Goal: Information Seeking & Learning: Learn about a topic

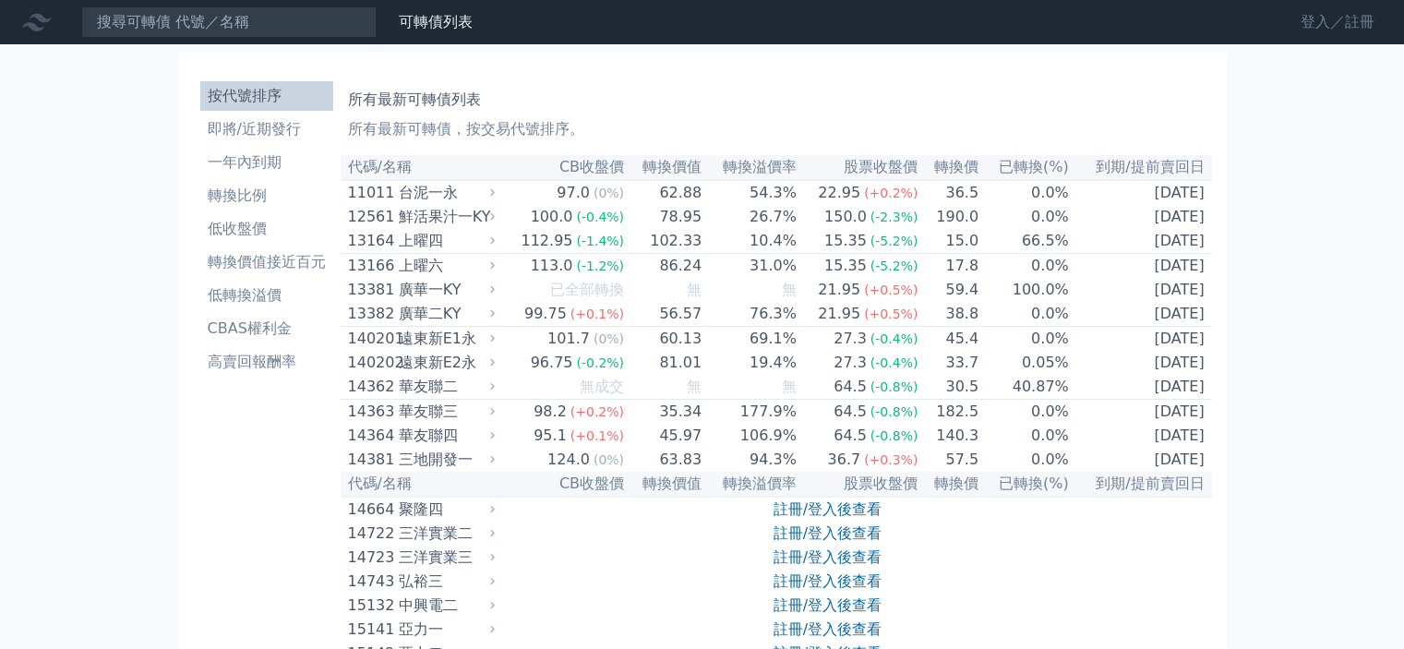
click at [1350, 25] on link "登入／註冊" at bounding box center [1337, 22] width 103 height 30
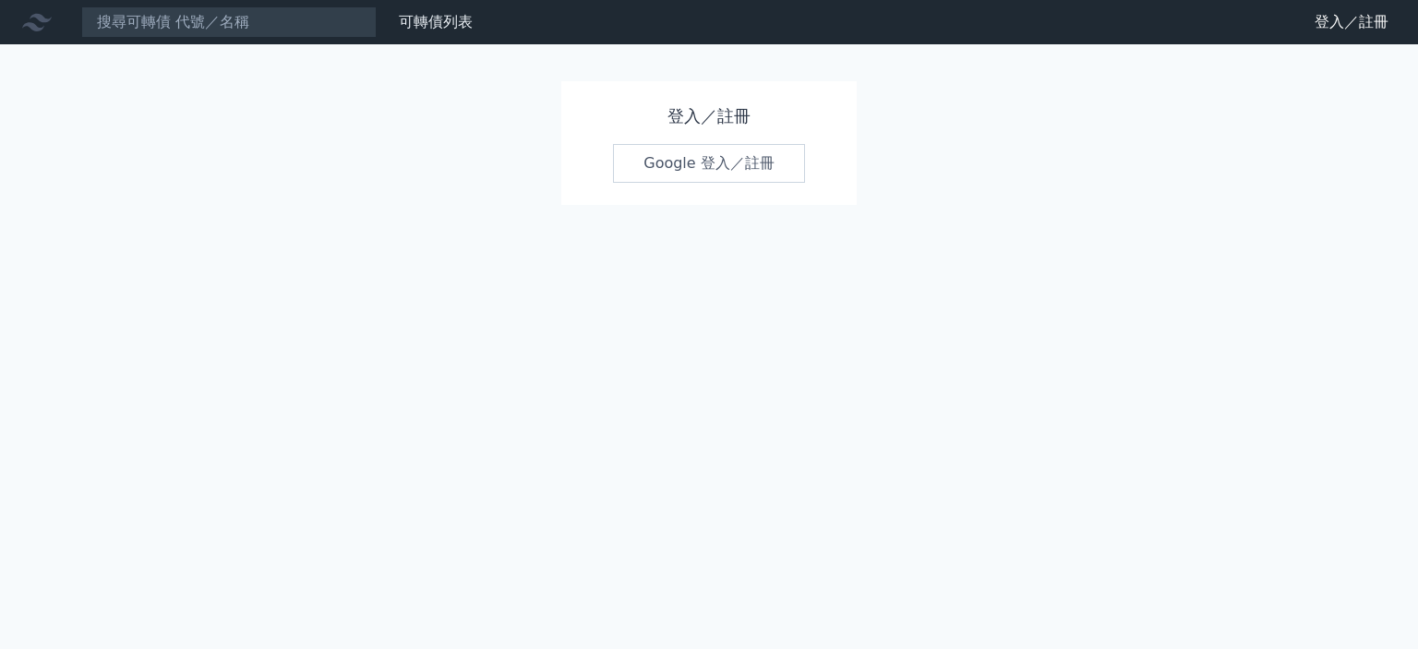
click at [738, 152] on link "Google 登入／註冊" at bounding box center [709, 163] width 192 height 39
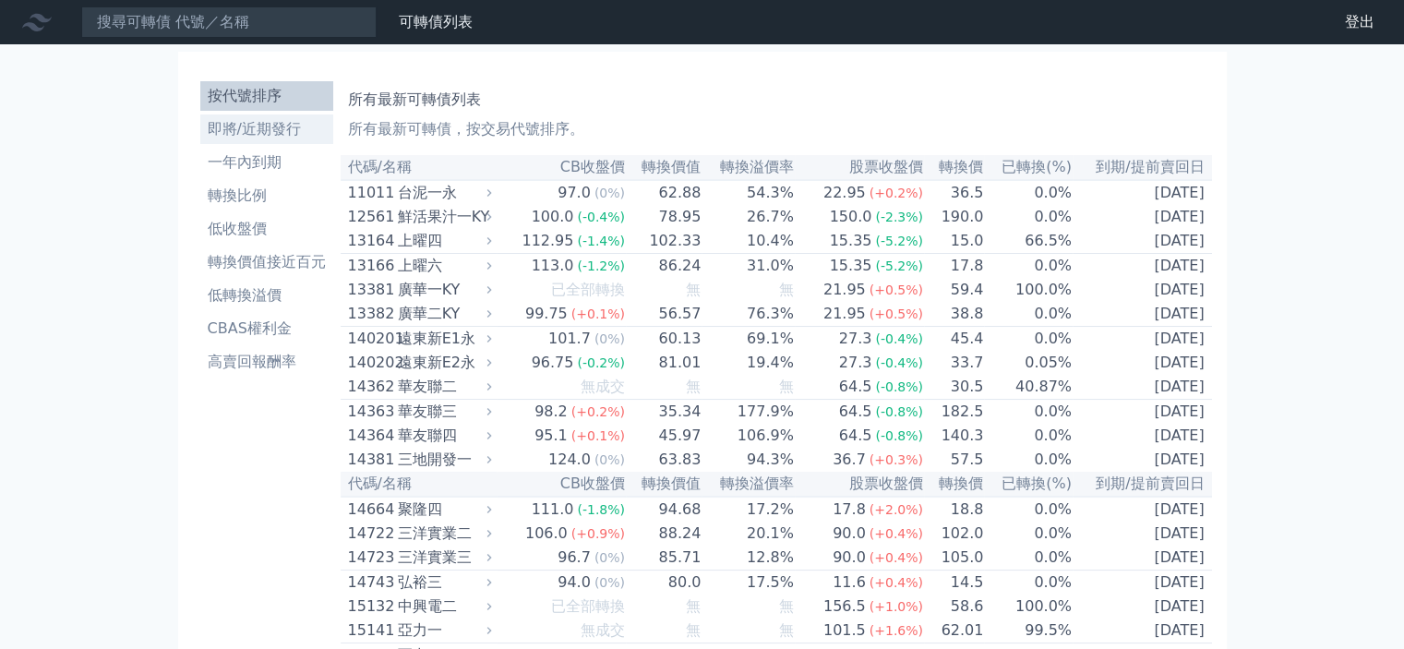
click at [250, 115] on link "即將/近期發行" at bounding box center [266, 129] width 133 height 30
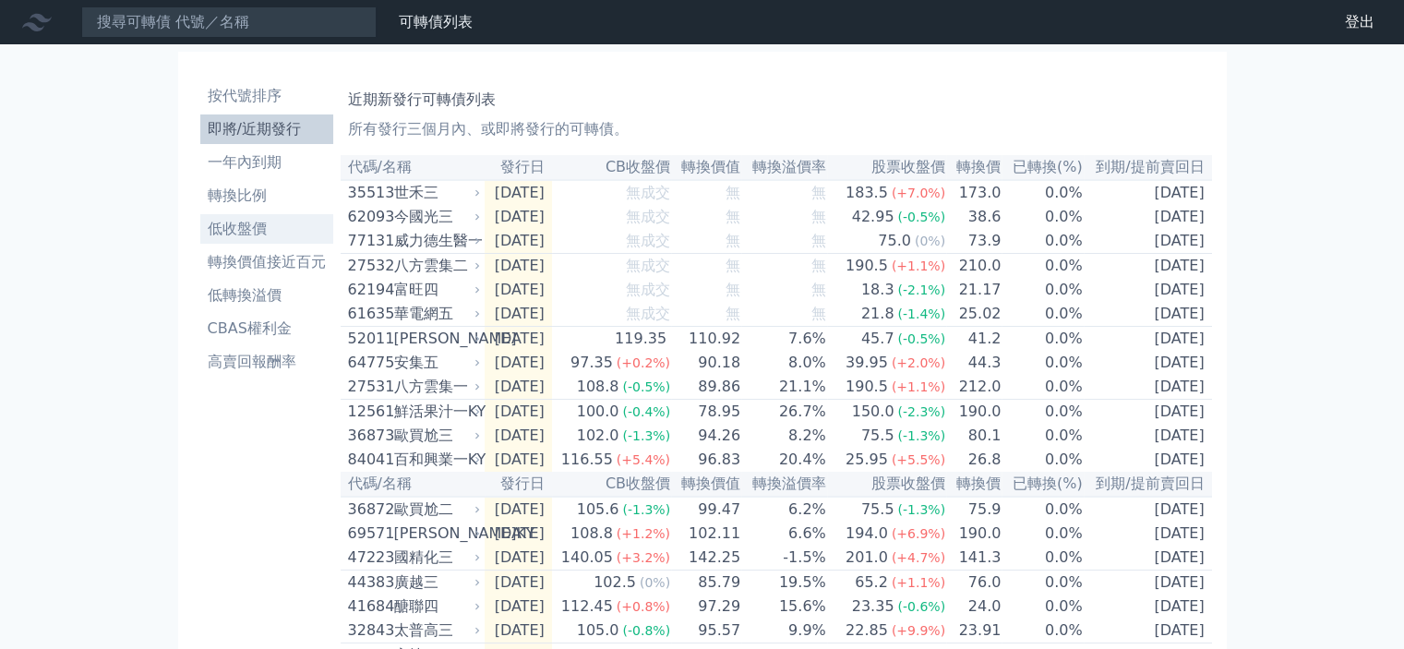
click at [262, 232] on li "低收盤價" at bounding box center [266, 229] width 133 height 22
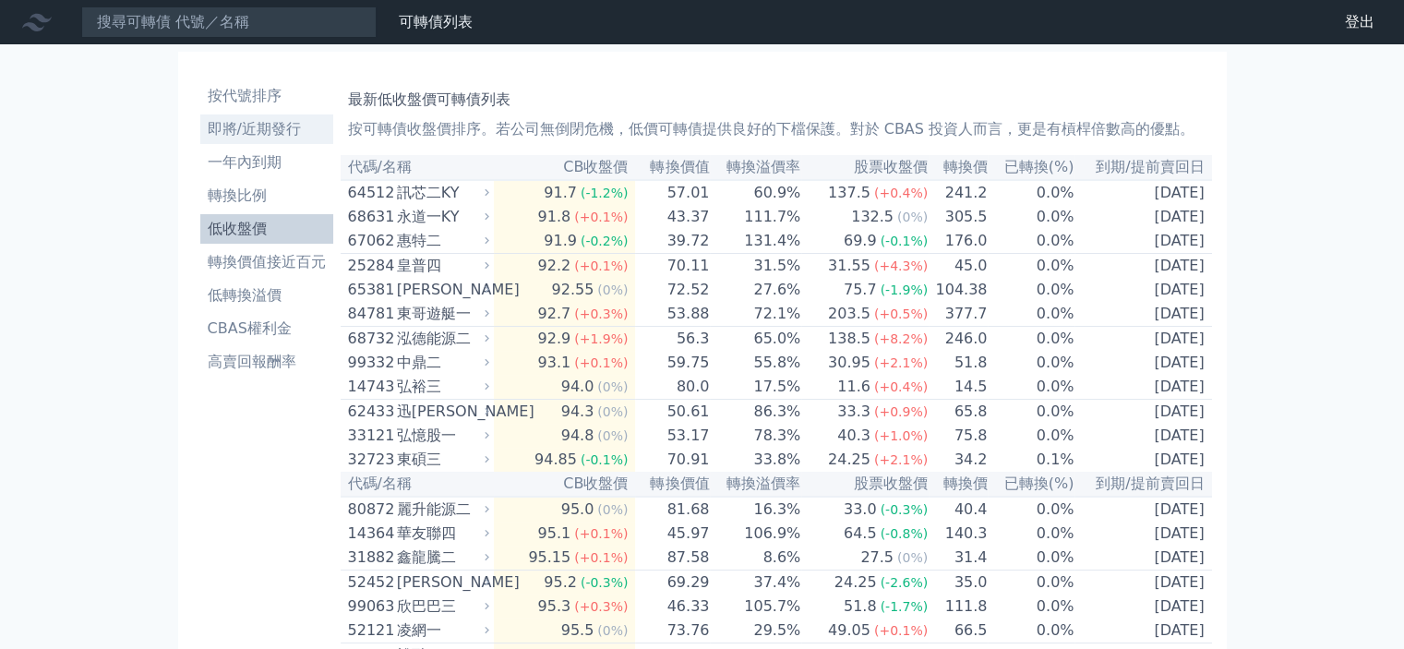
click at [284, 123] on li "即將/近期發行" at bounding box center [266, 129] width 133 height 22
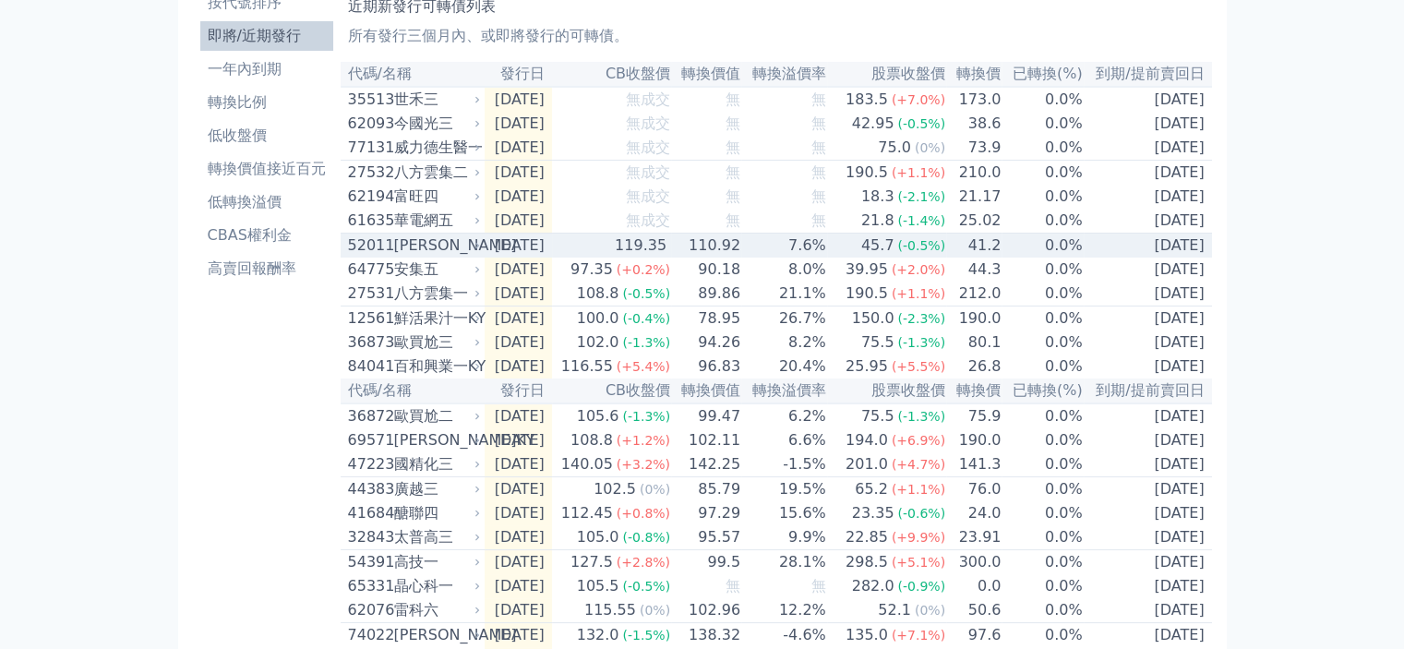
scroll to position [185, 0]
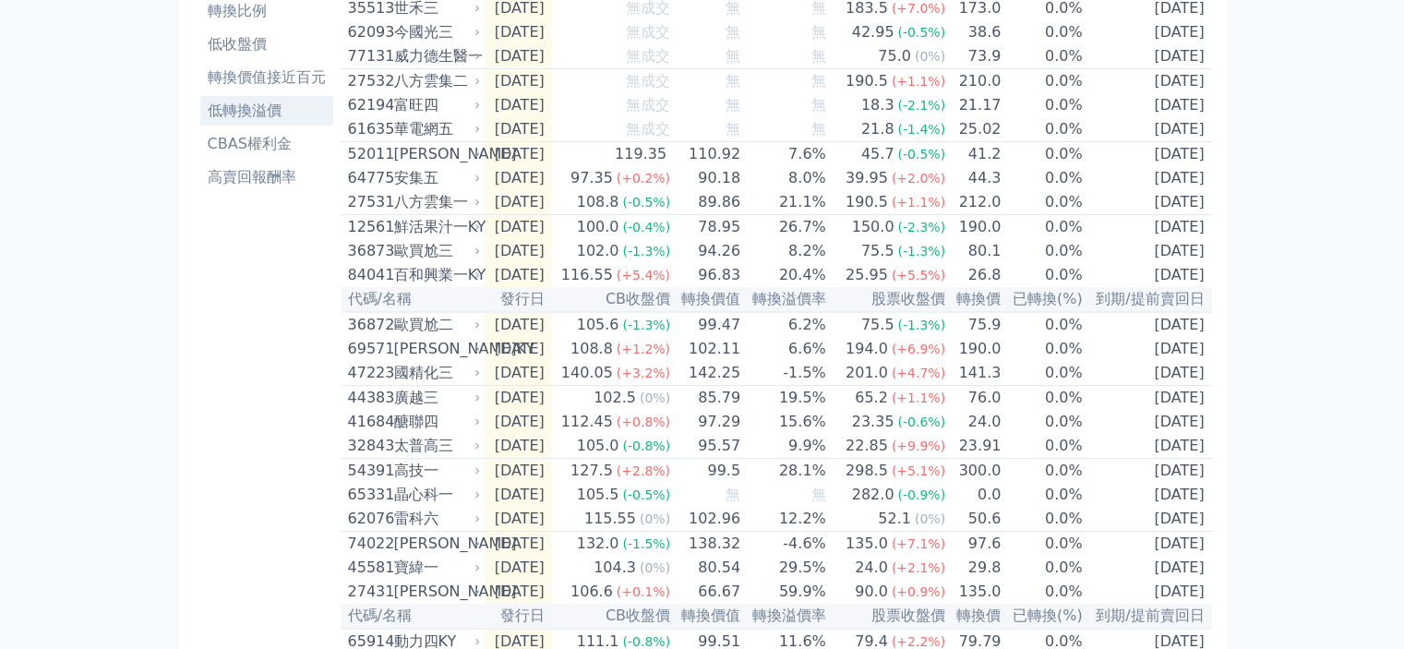
click at [254, 102] on li "低轉換溢價" at bounding box center [266, 111] width 133 height 22
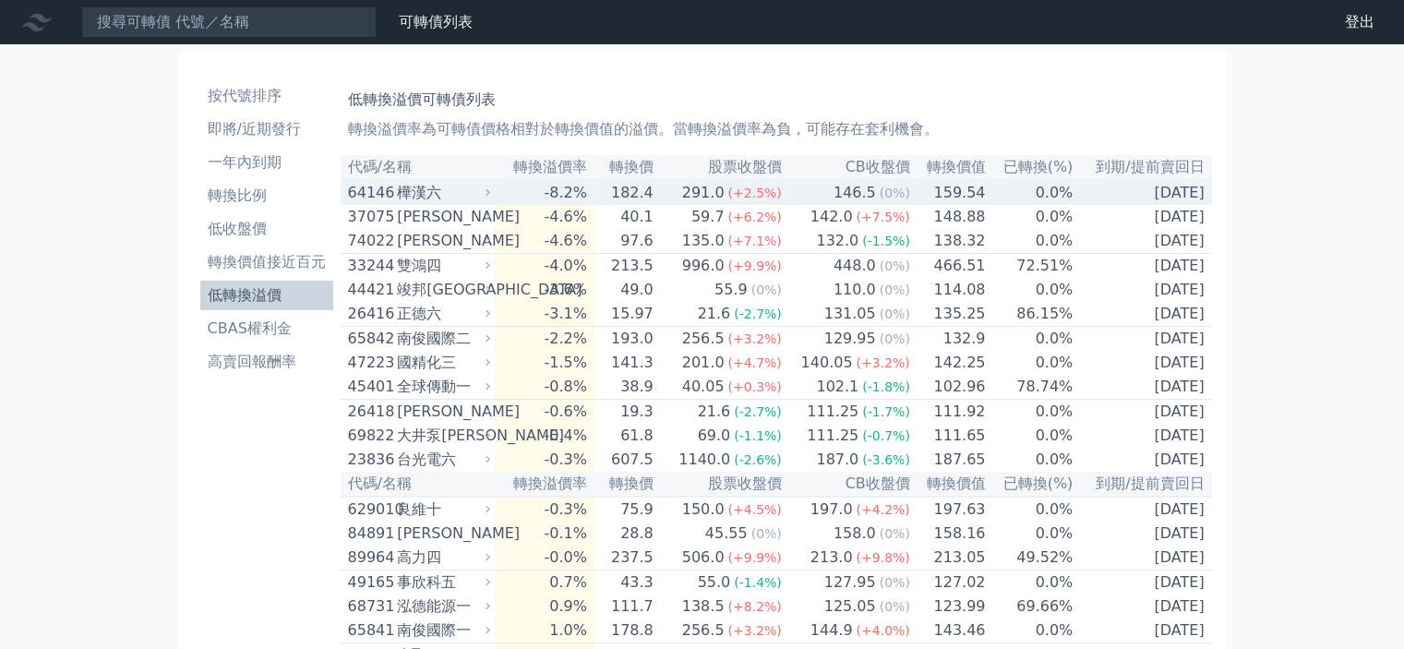
click at [622, 200] on td "182.4" at bounding box center [624, 192] width 60 height 25
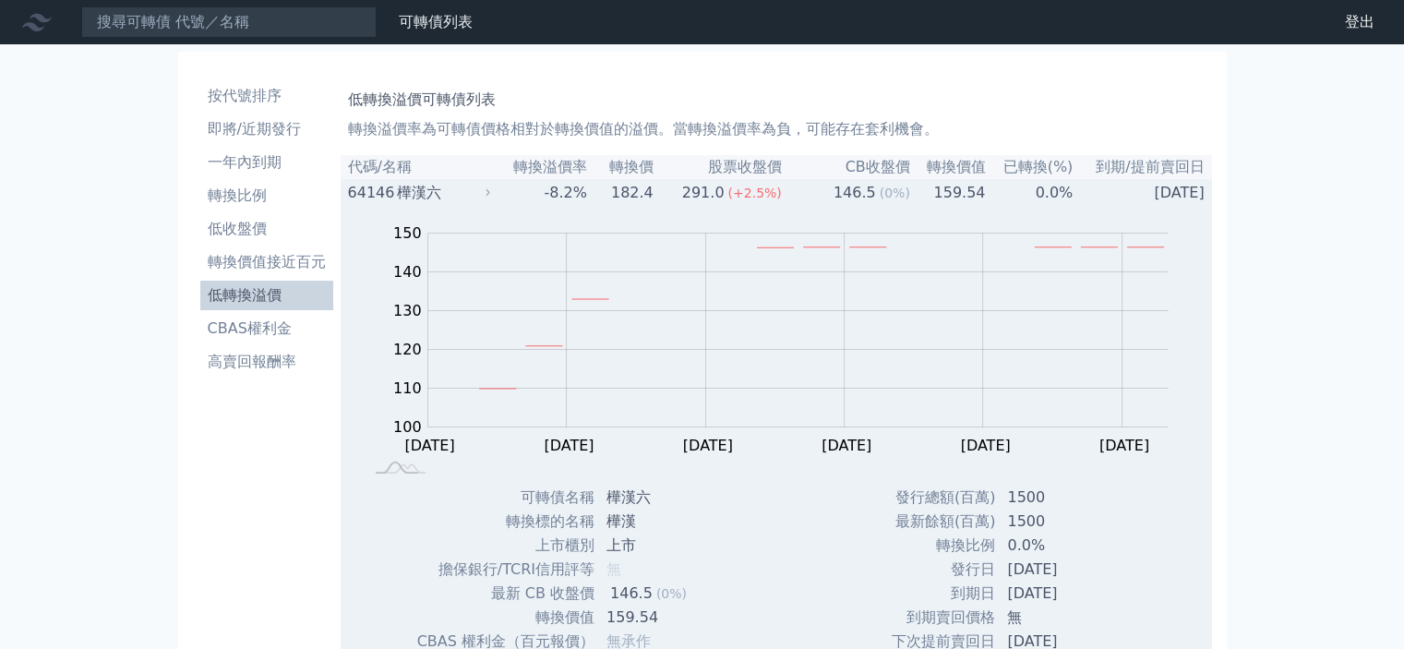
click at [622, 200] on td "182.4" at bounding box center [624, 192] width 60 height 25
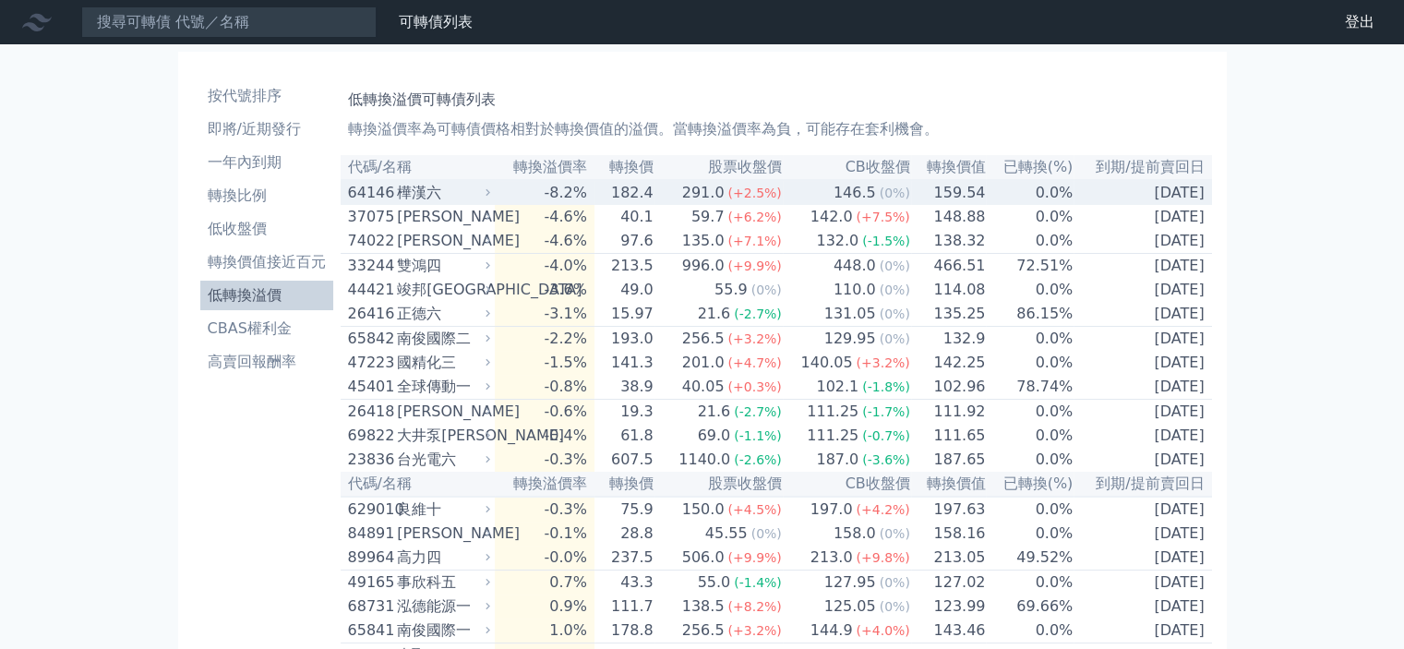
click at [647, 199] on td "182.4" at bounding box center [624, 192] width 60 height 25
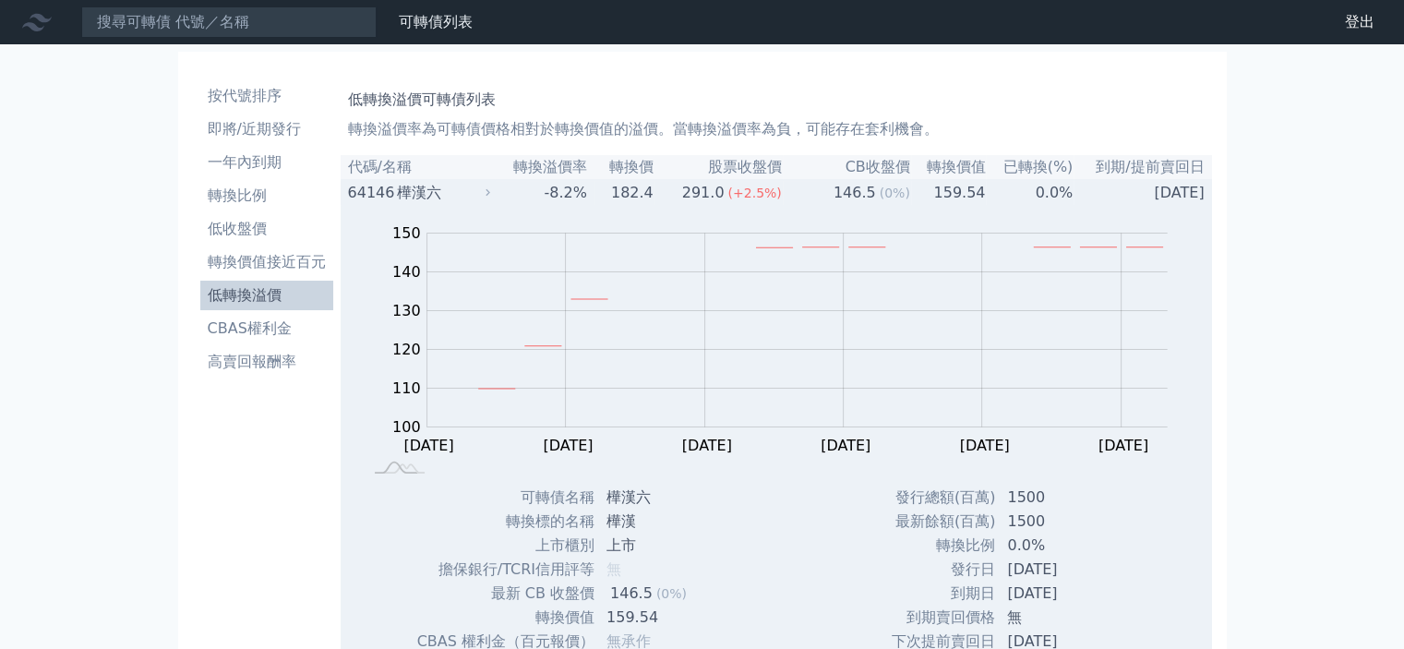
click at [441, 190] on div "樺漢六" at bounding box center [442, 193] width 90 height 22
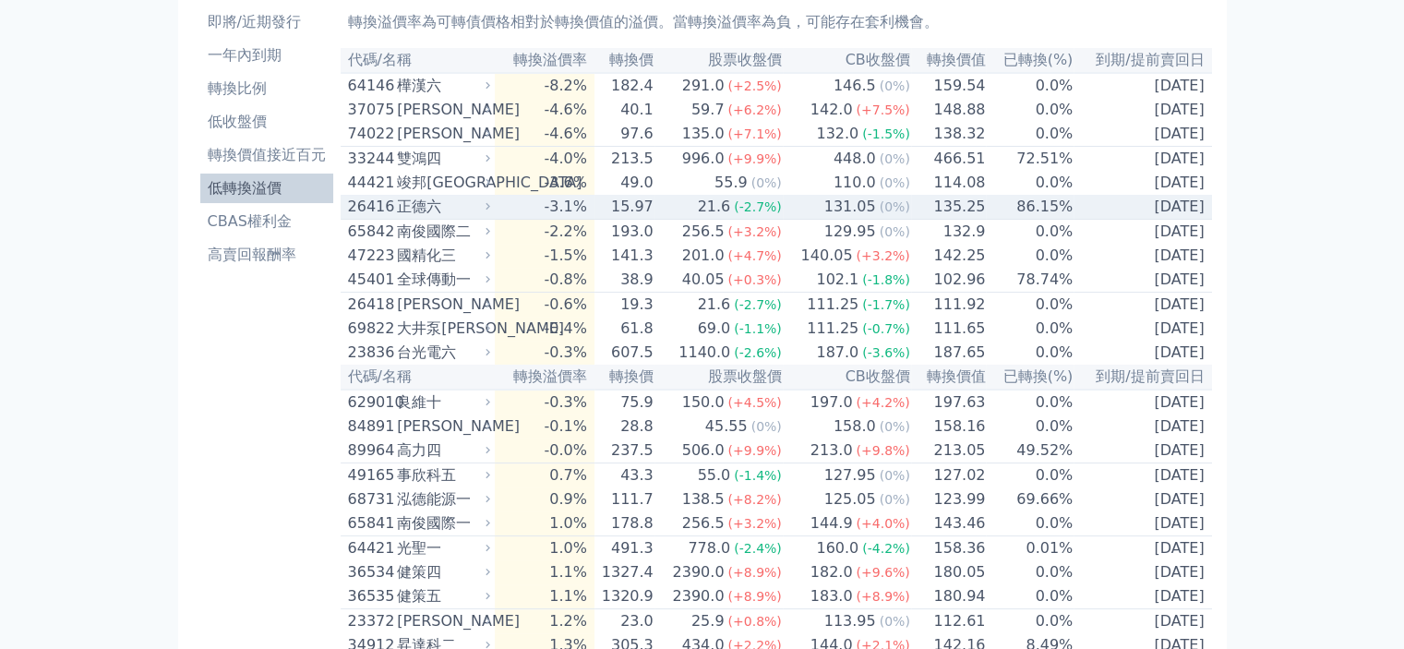
scroll to position [185, 0]
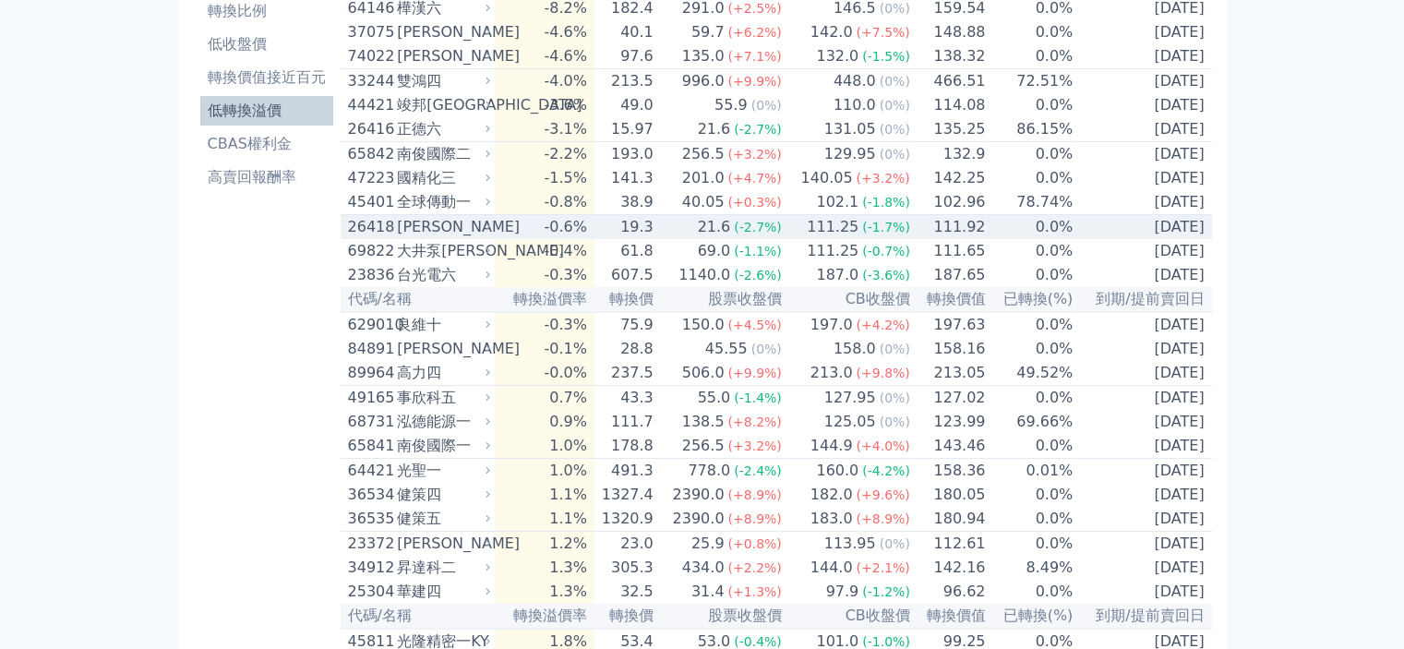
click at [745, 234] on span "(-2.7%)" at bounding box center [758, 227] width 48 height 15
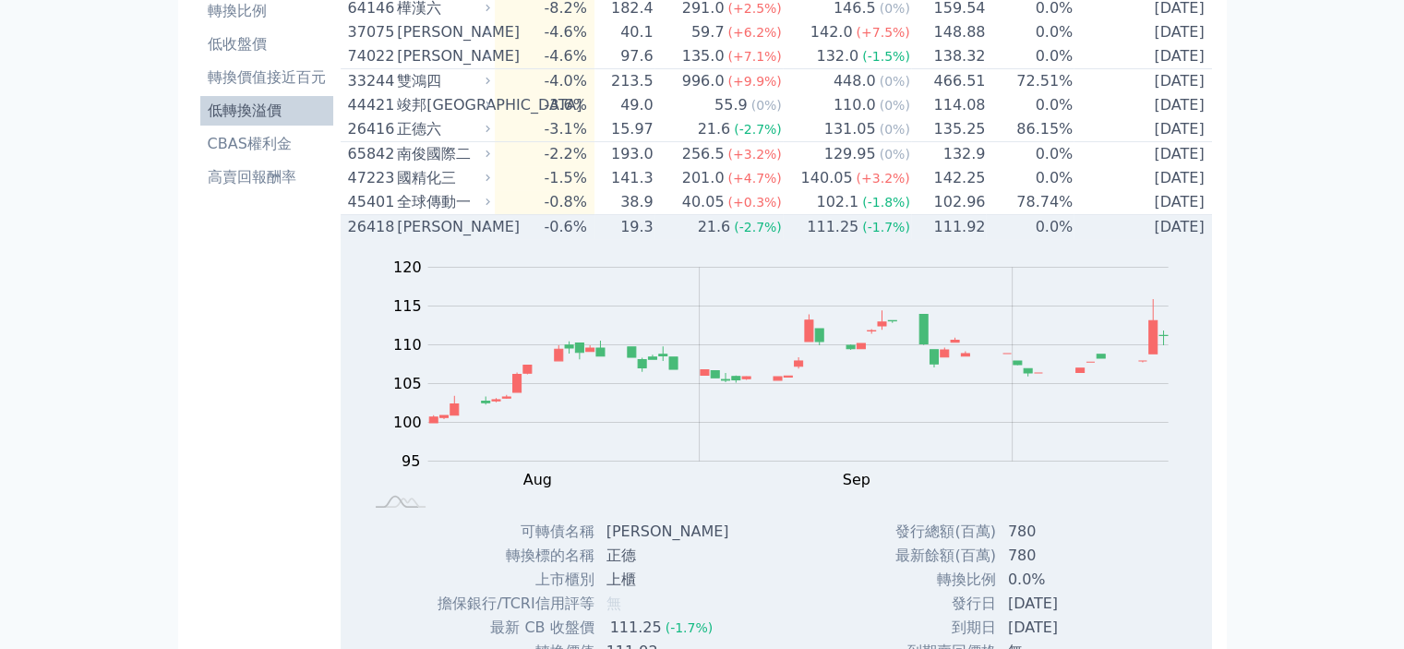
click at [745, 234] on span "(-2.7%)" at bounding box center [758, 227] width 48 height 15
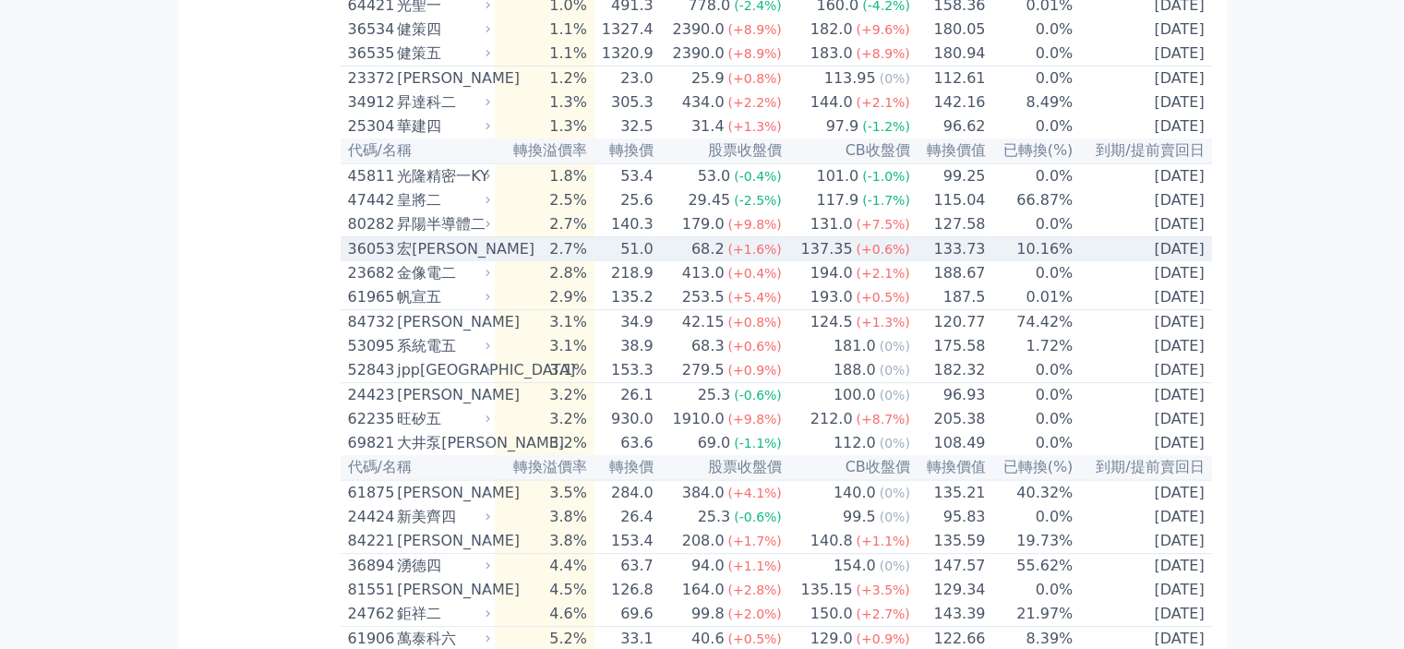
scroll to position [738, 0]
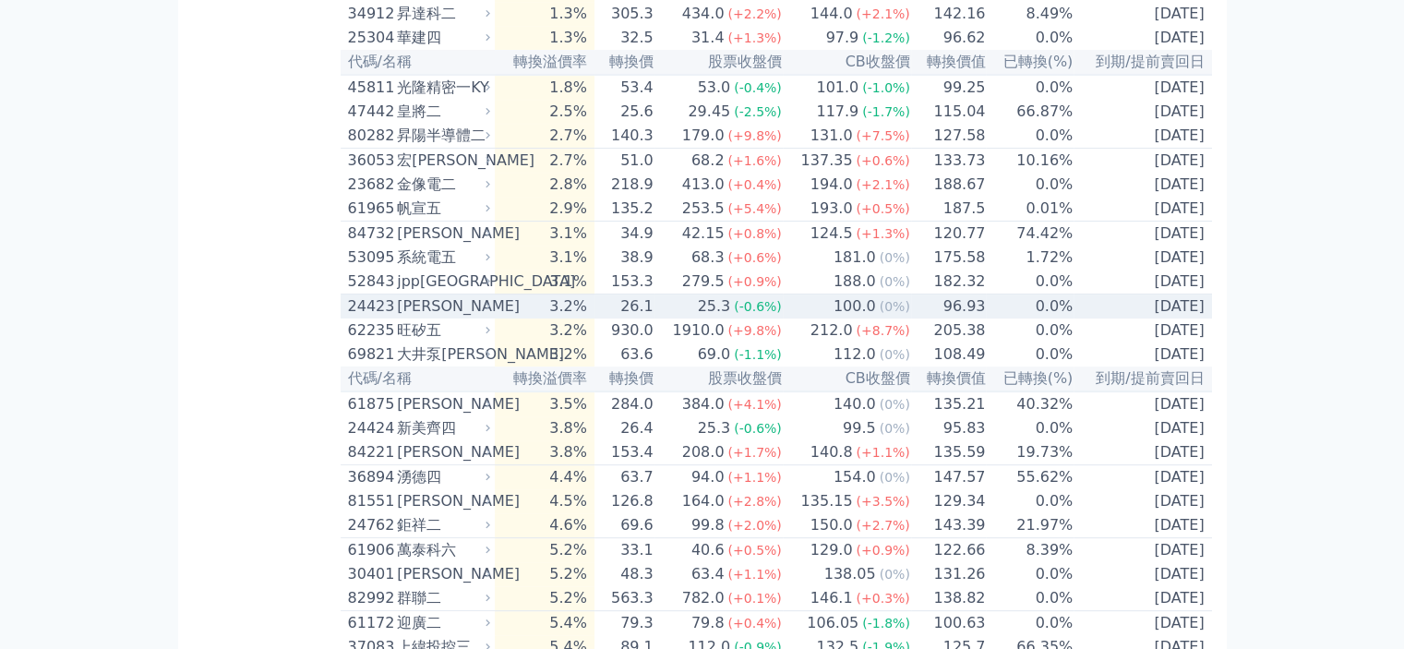
click at [543, 319] on td "3.2%" at bounding box center [544, 306] width 99 height 25
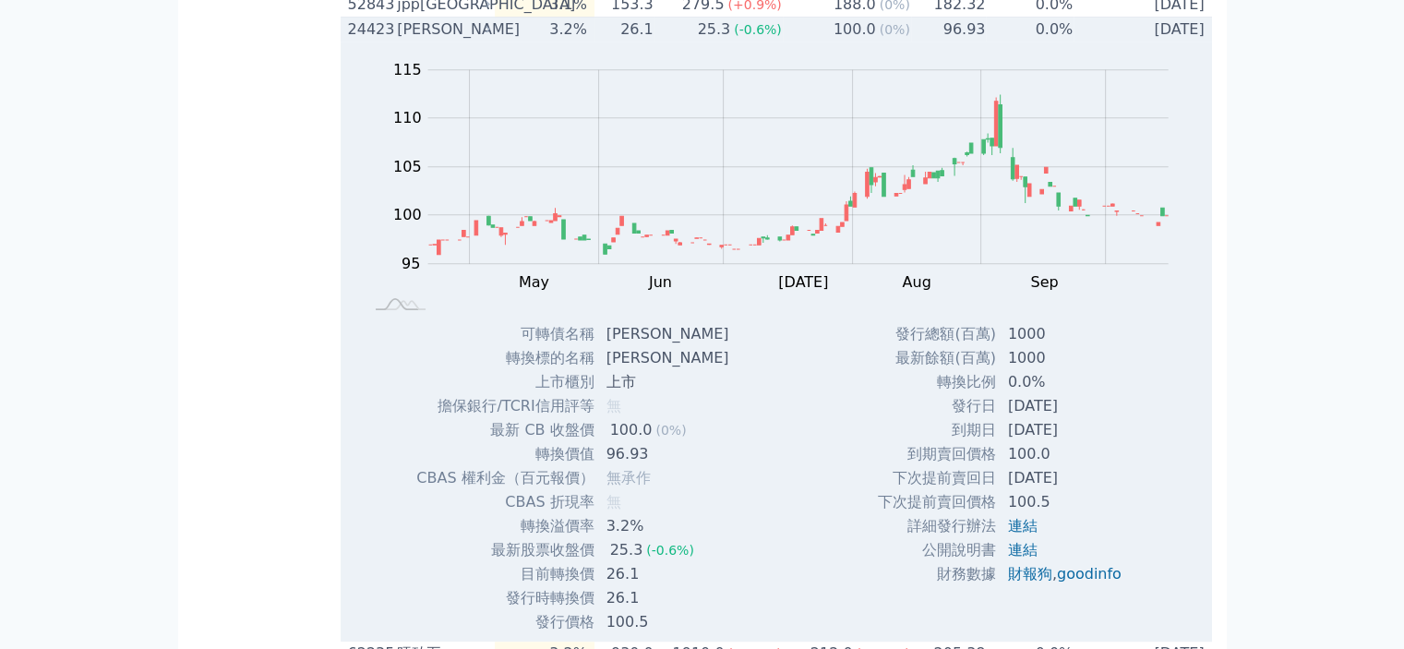
scroll to position [923, 0]
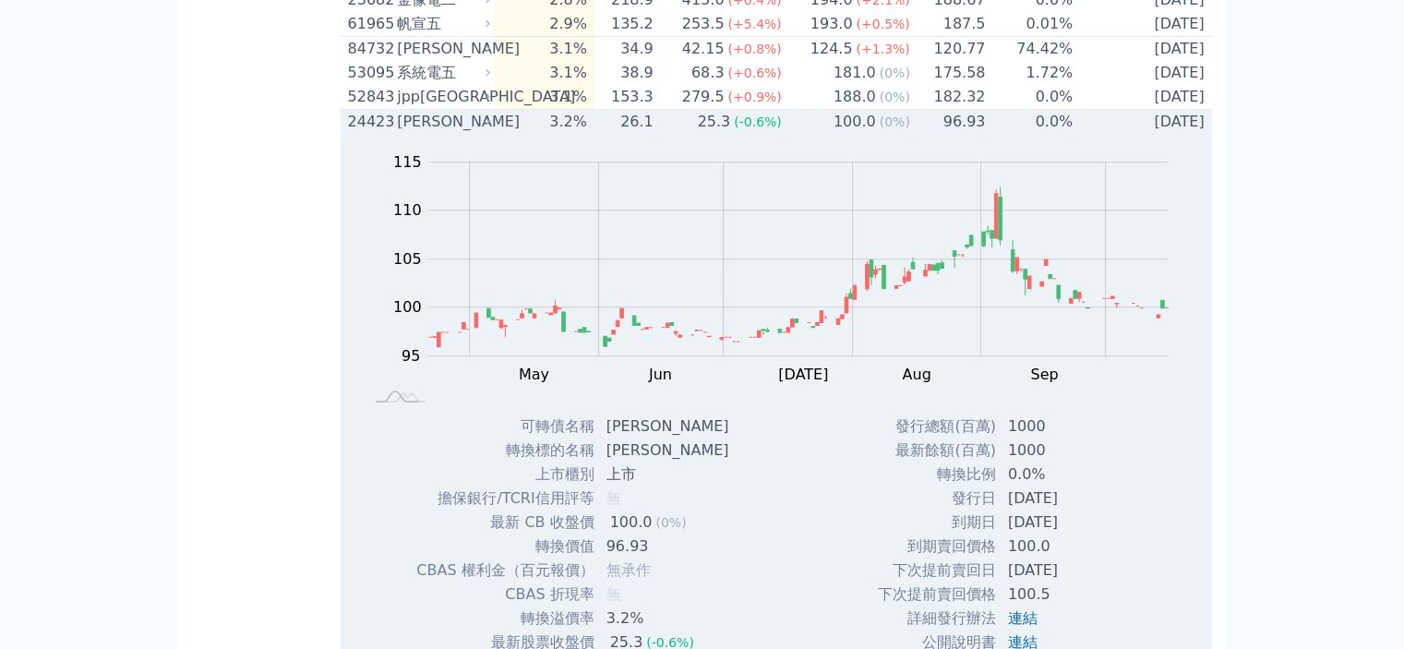
click at [579, 135] on td "3.2%" at bounding box center [544, 122] width 99 height 25
